Goal: Information Seeking & Learning: Check status

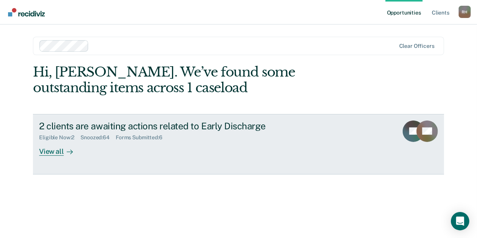
click at [61, 153] on div "View all" at bounding box center [60, 148] width 43 height 15
